Goal: Find specific page/section: Find specific page/section

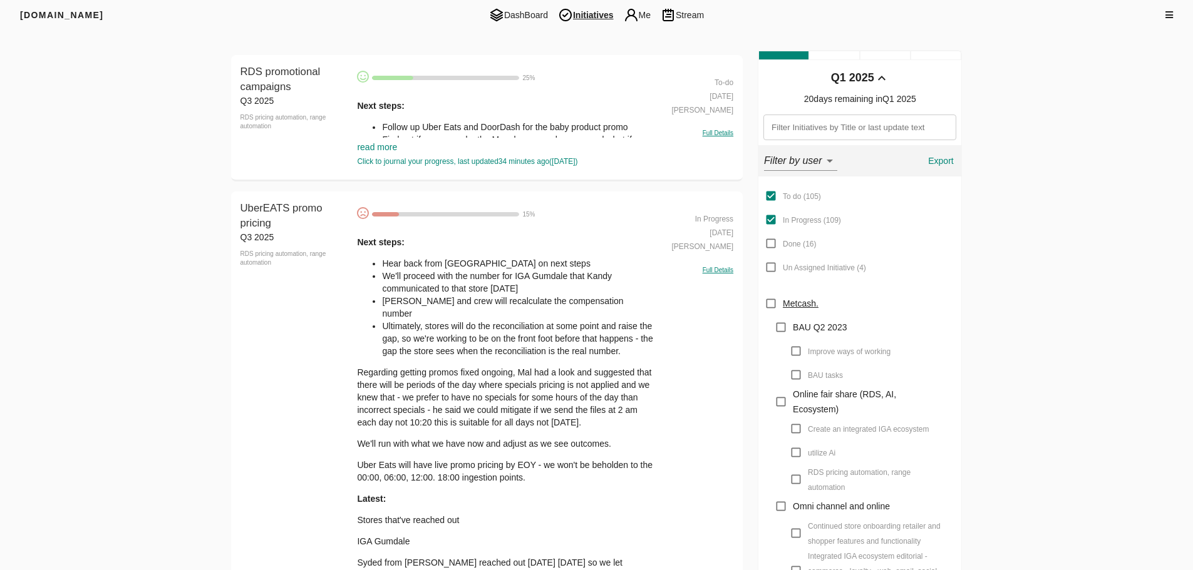
scroll to position [125, 0]
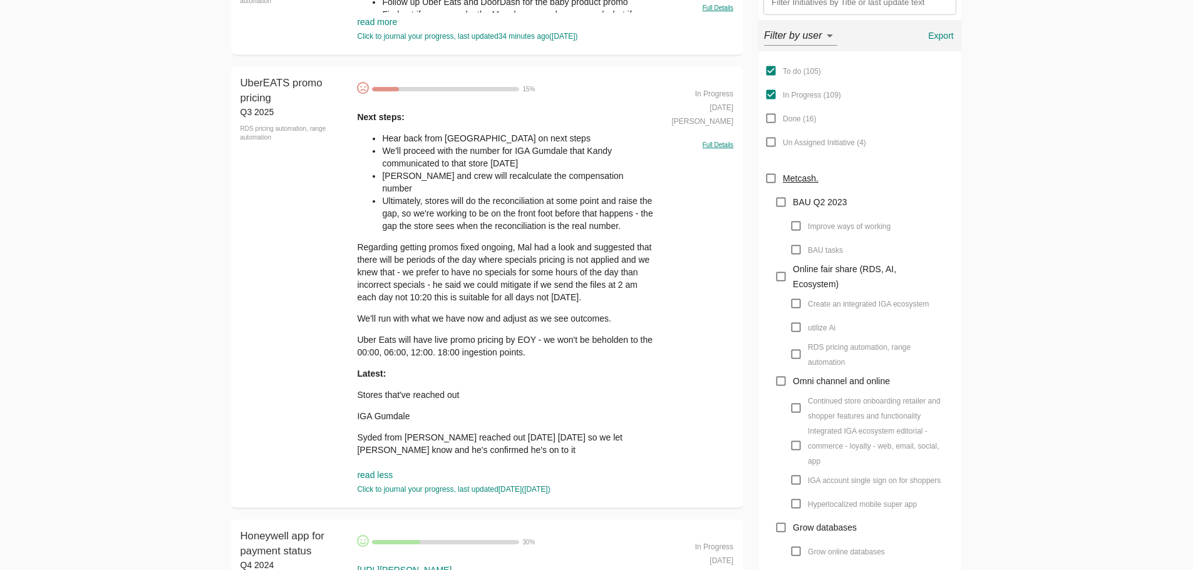
click at [429, 416] on div "Next steps: Hear back from [GEOGRAPHIC_DATA] on next steps We'll proceed with t…" at bounding box center [505, 294] width 296 height 367
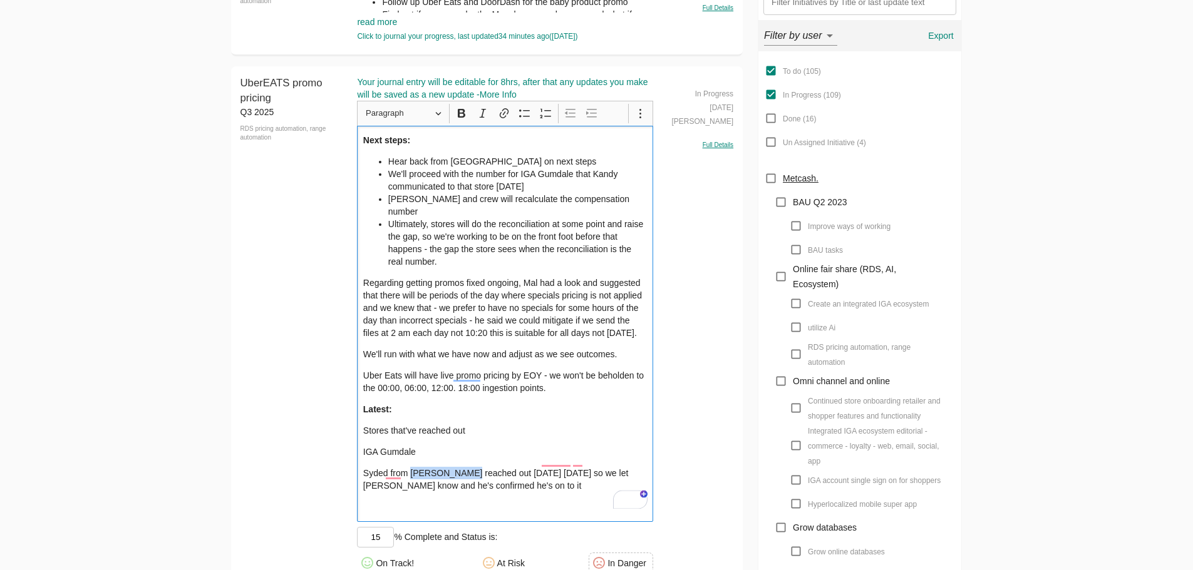
drag, startPoint x: 409, startPoint y: 461, endPoint x: 469, endPoint y: 464, distance: 59.5
click at [468, 467] on p "Syded from [PERSON_NAME] reached out [DATE] [DATE] so we let [PERSON_NAME] know…" at bounding box center [505, 479] width 284 height 25
copy p "IGA Fremantle"
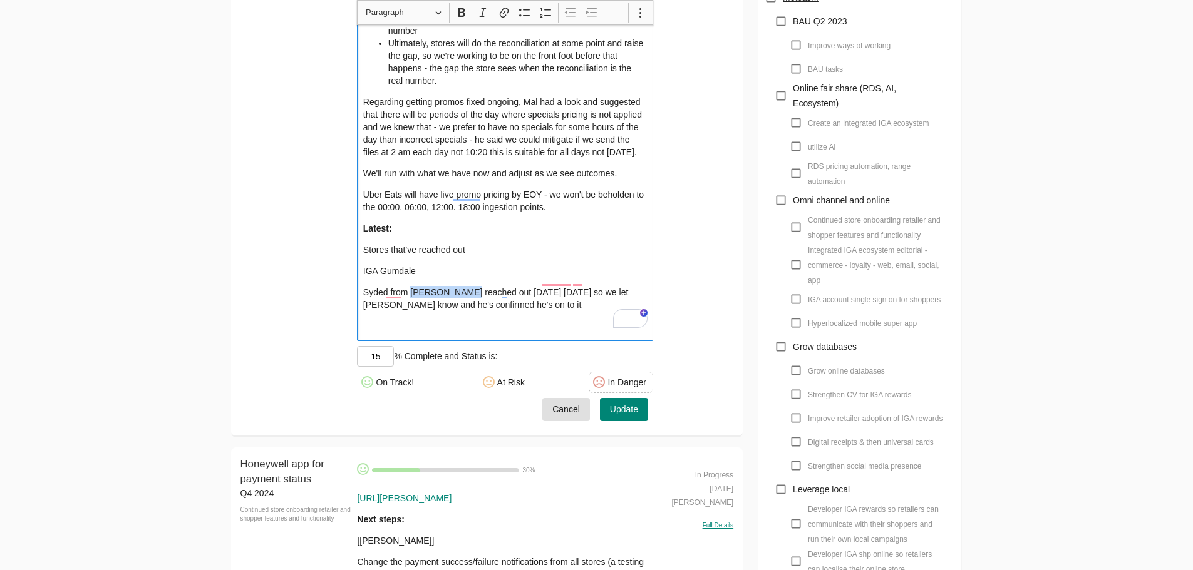
scroll to position [313, 0]
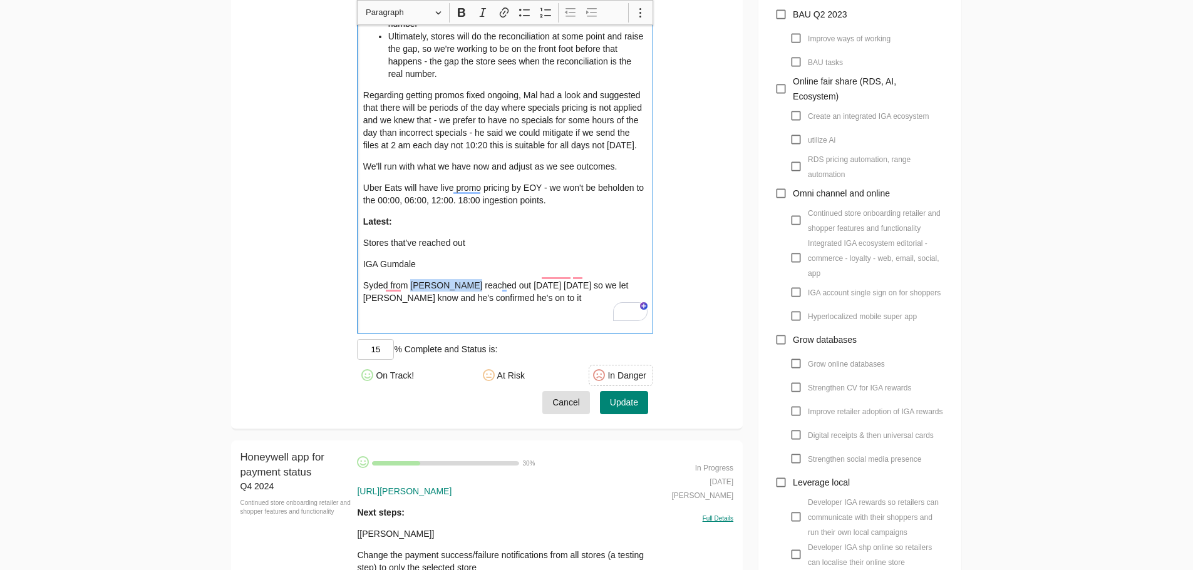
click at [567, 395] on span "Cancel" at bounding box center [566, 403] width 28 height 16
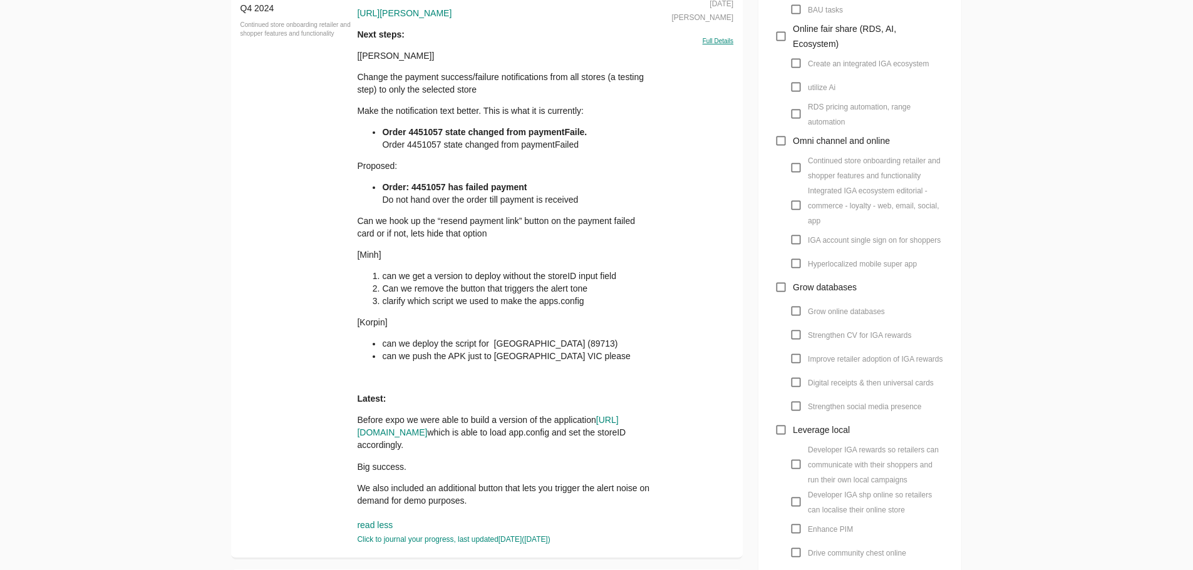
scroll to position [250, 0]
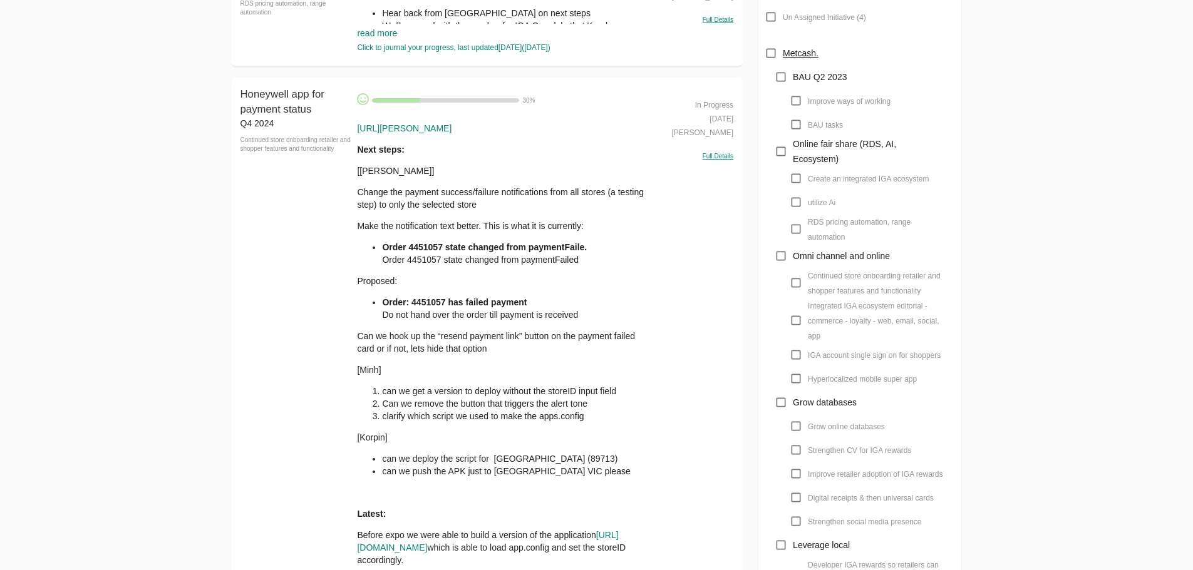
drag, startPoint x: 850, startPoint y: 364, endPoint x: 749, endPoint y: 403, distance: 107.2
click at [850, 364] on label "IGA account single sign on for shoppers" at bounding box center [862, 355] width 157 height 24
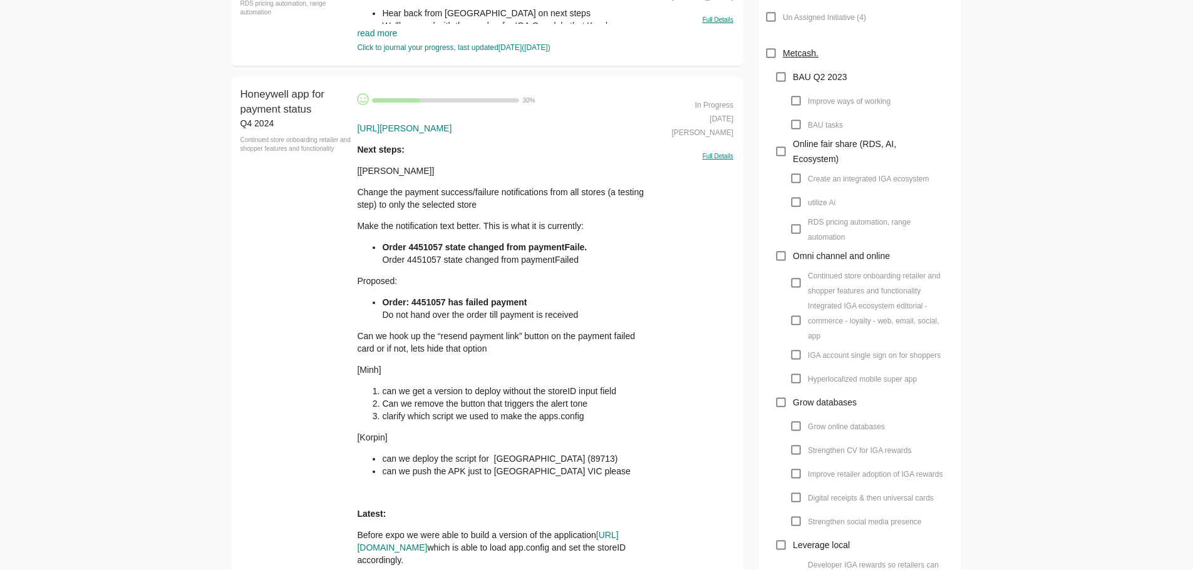
click at [808, 364] on input "IGA account single sign on for shoppers" at bounding box center [796, 355] width 24 height 24
checkbox input "true"
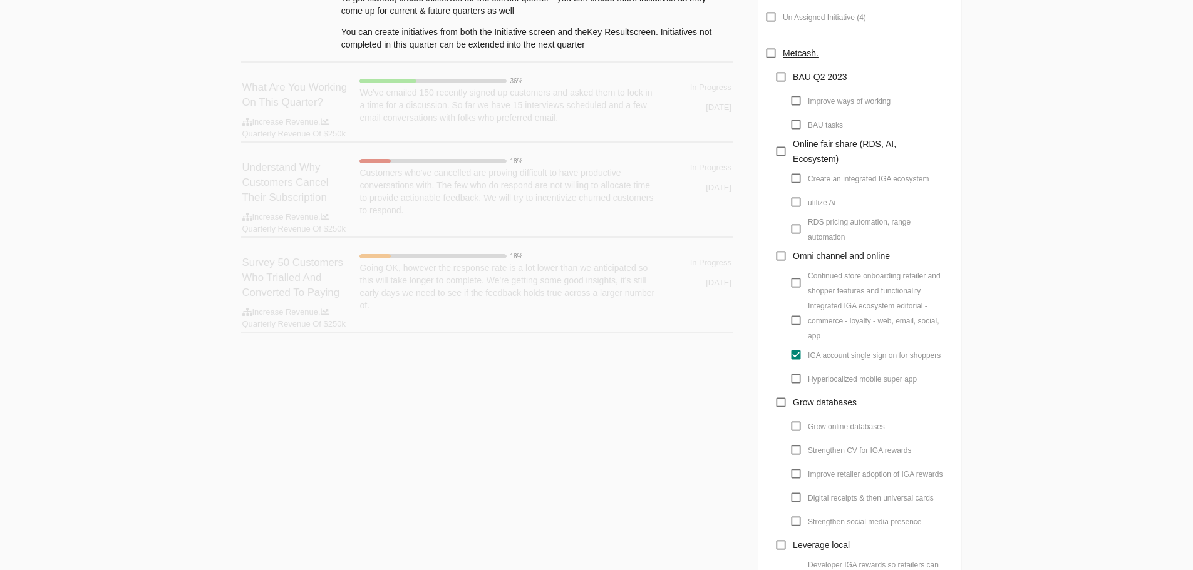
scroll to position [255, 0]
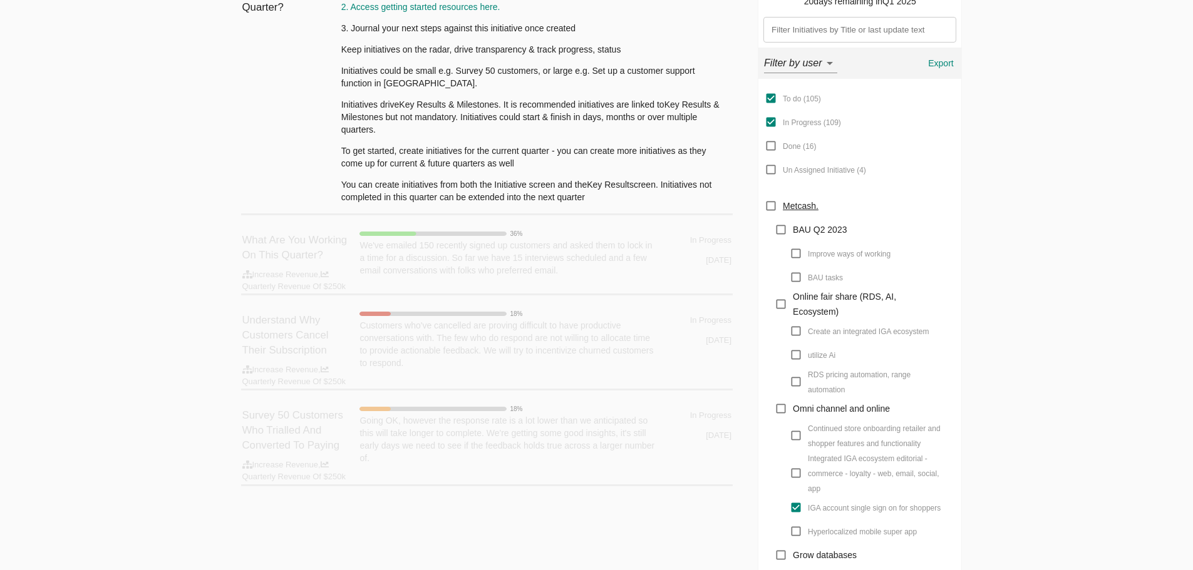
scroll to position [0, 0]
